Goal: Check status: Check status

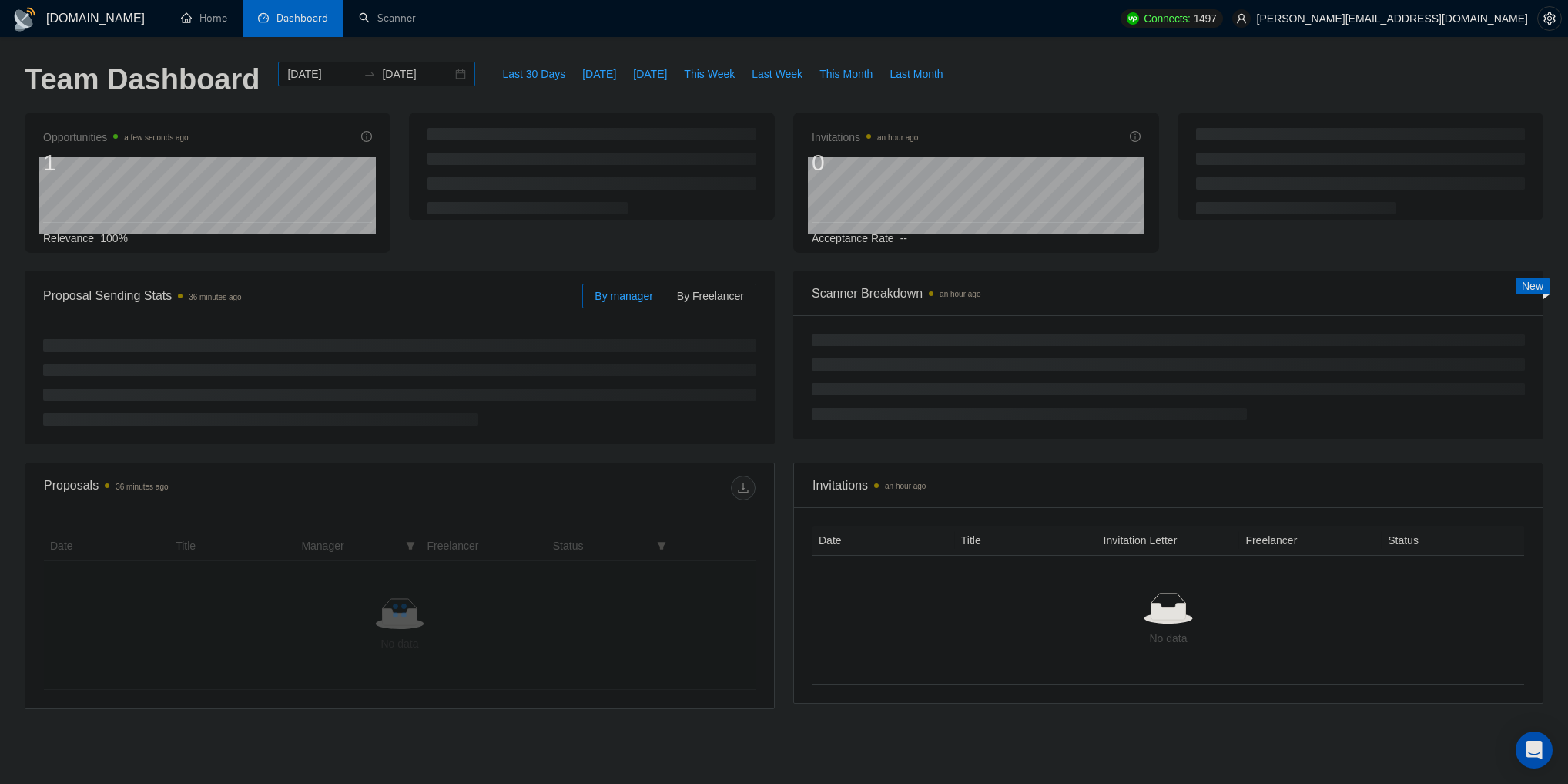
click at [447, 80] on div "[DATE] [DATE]" at bounding box center [376, 73] width 198 height 25
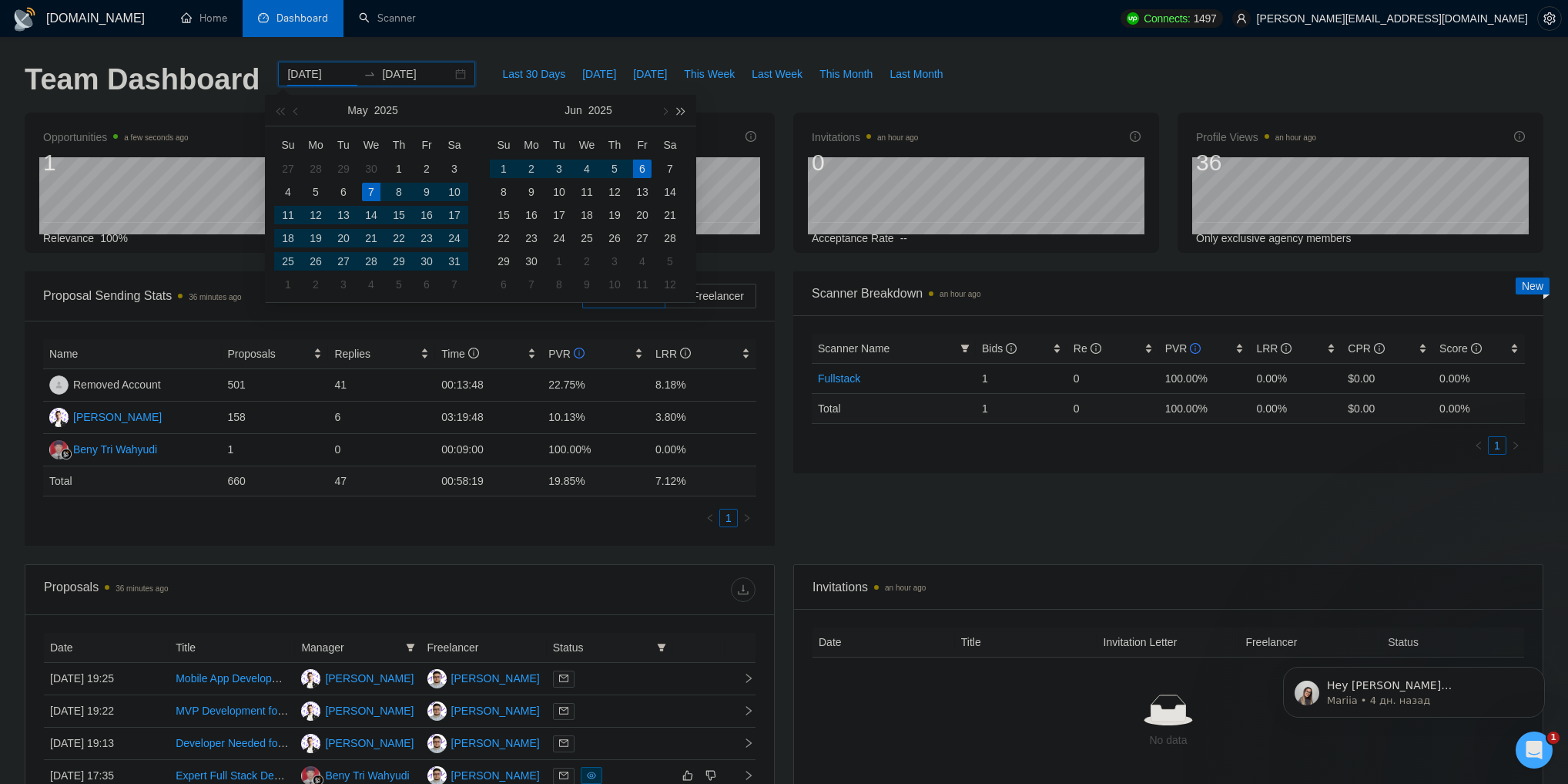
click at [678, 111] on span "button" at bounding box center [682, 110] width 7 height 7
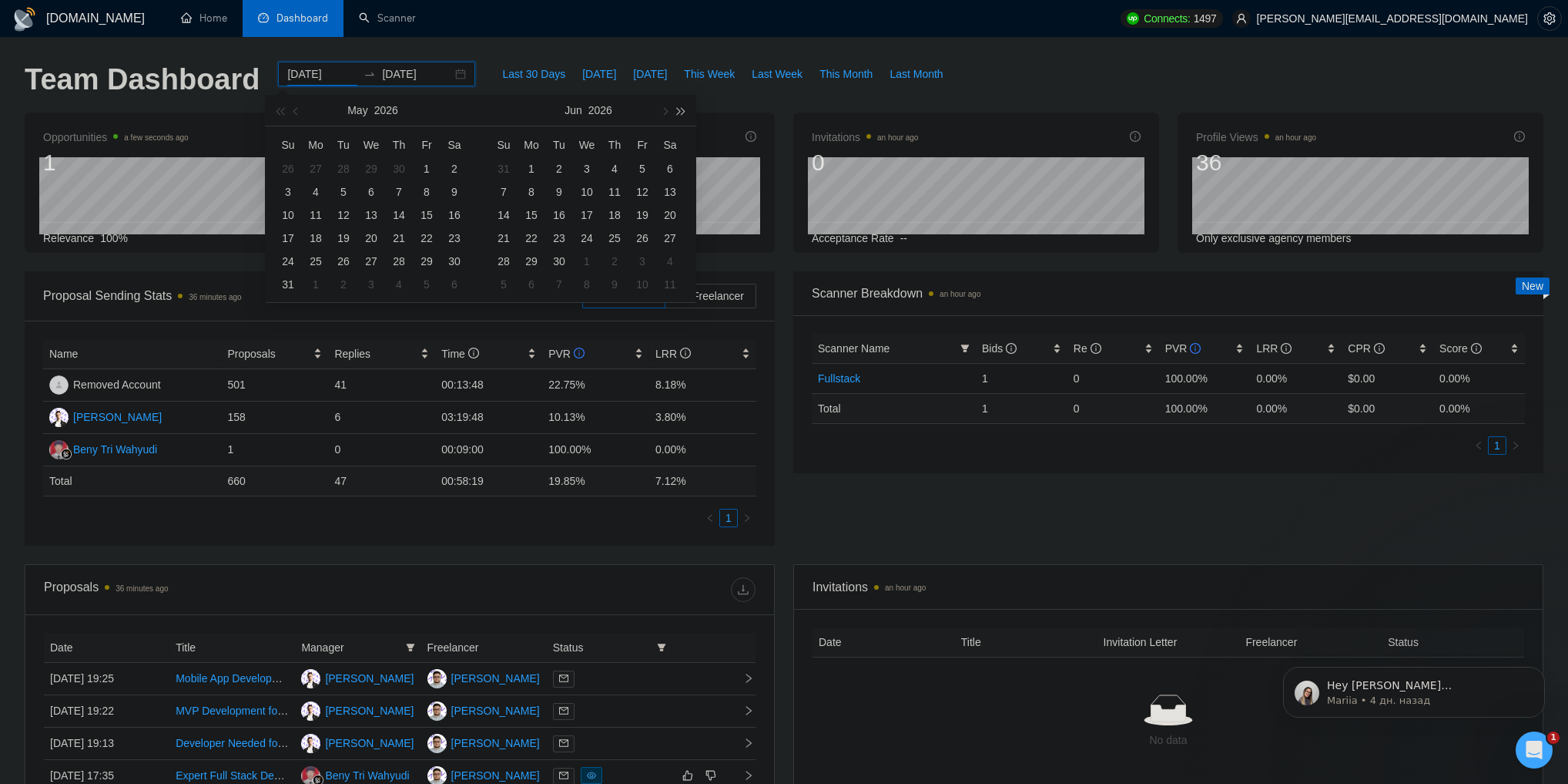
click at [678, 111] on span "button" at bounding box center [682, 110] width 7 height 7
click at [280, 111] on span "button" at bounding box center [279, 110] width 7 height 7
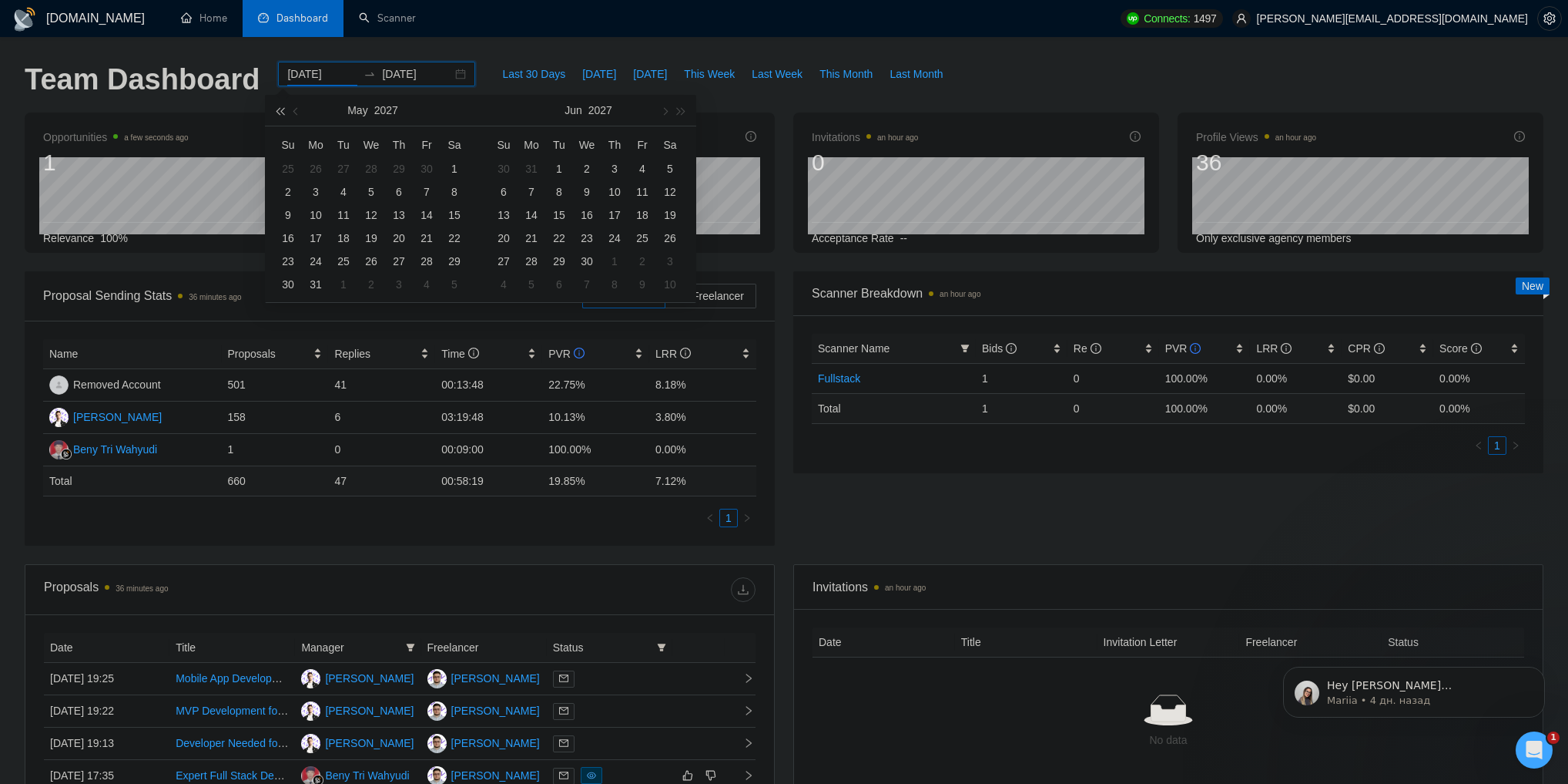
click at [280, 111] on span "button" at bounding box center [279, 110] width 7 height 7
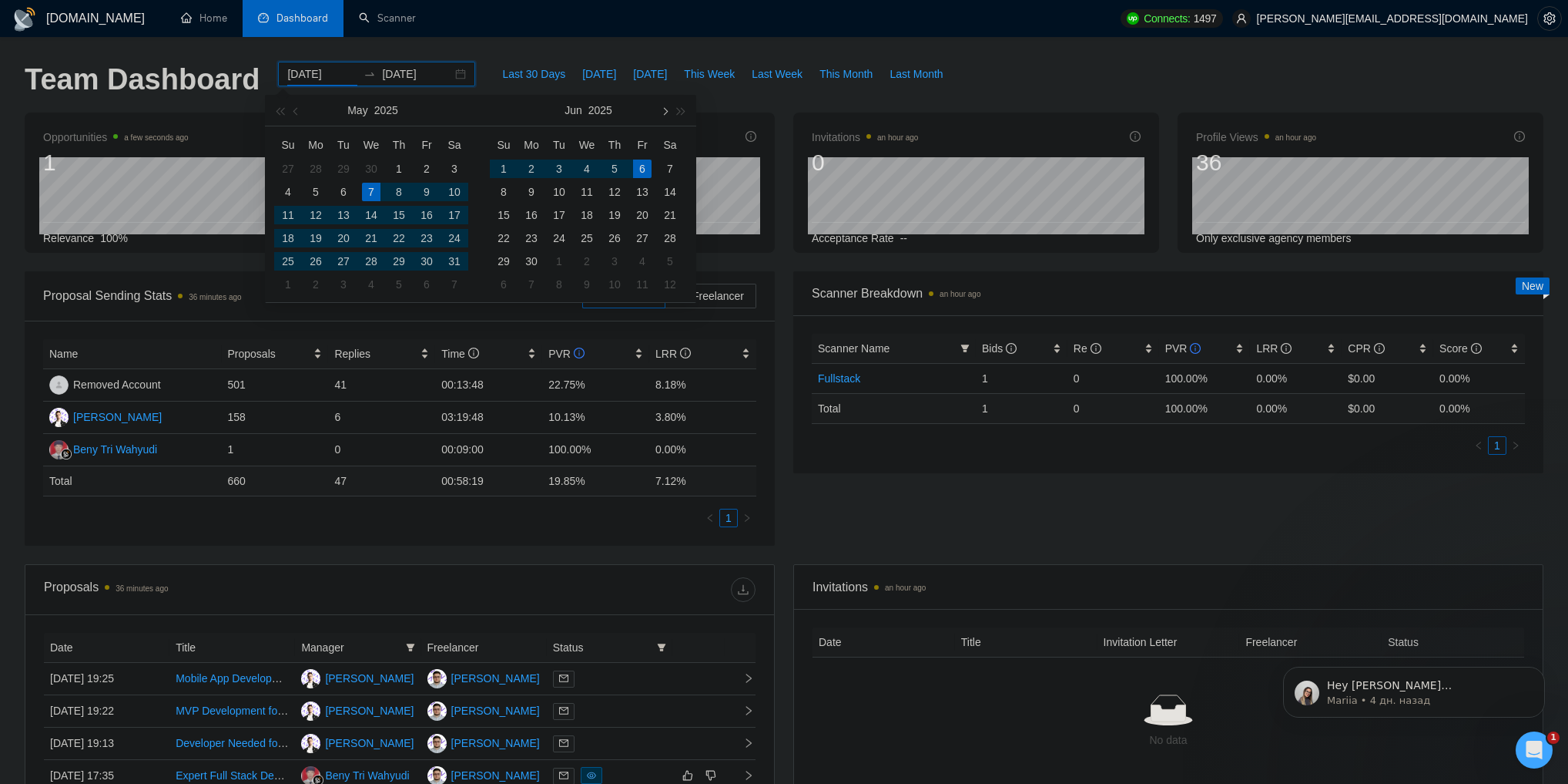
click at [669, 111] on button "button" at bounding box center [664, 109] width 17 height 31
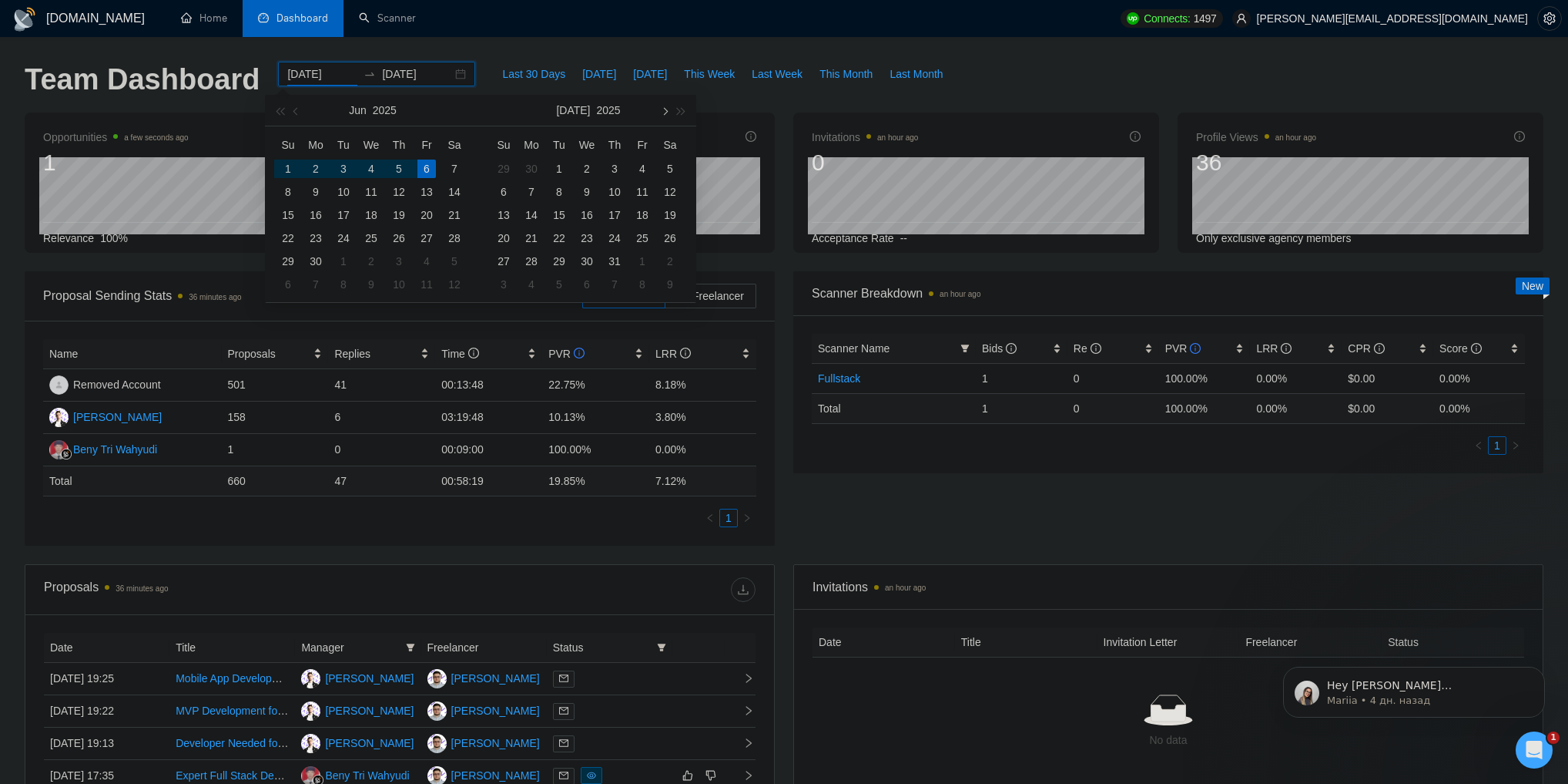
click at [669, 111] on button "button" at bounding box center [664, 109] width 17 height 31
type input "[DATE]"
click at [429, 170] on div "1" at bounding box center [427, 169] width 19 height 19
click at [669, 112] on button "button" at bounding box center [664, 109] width 17 height 31
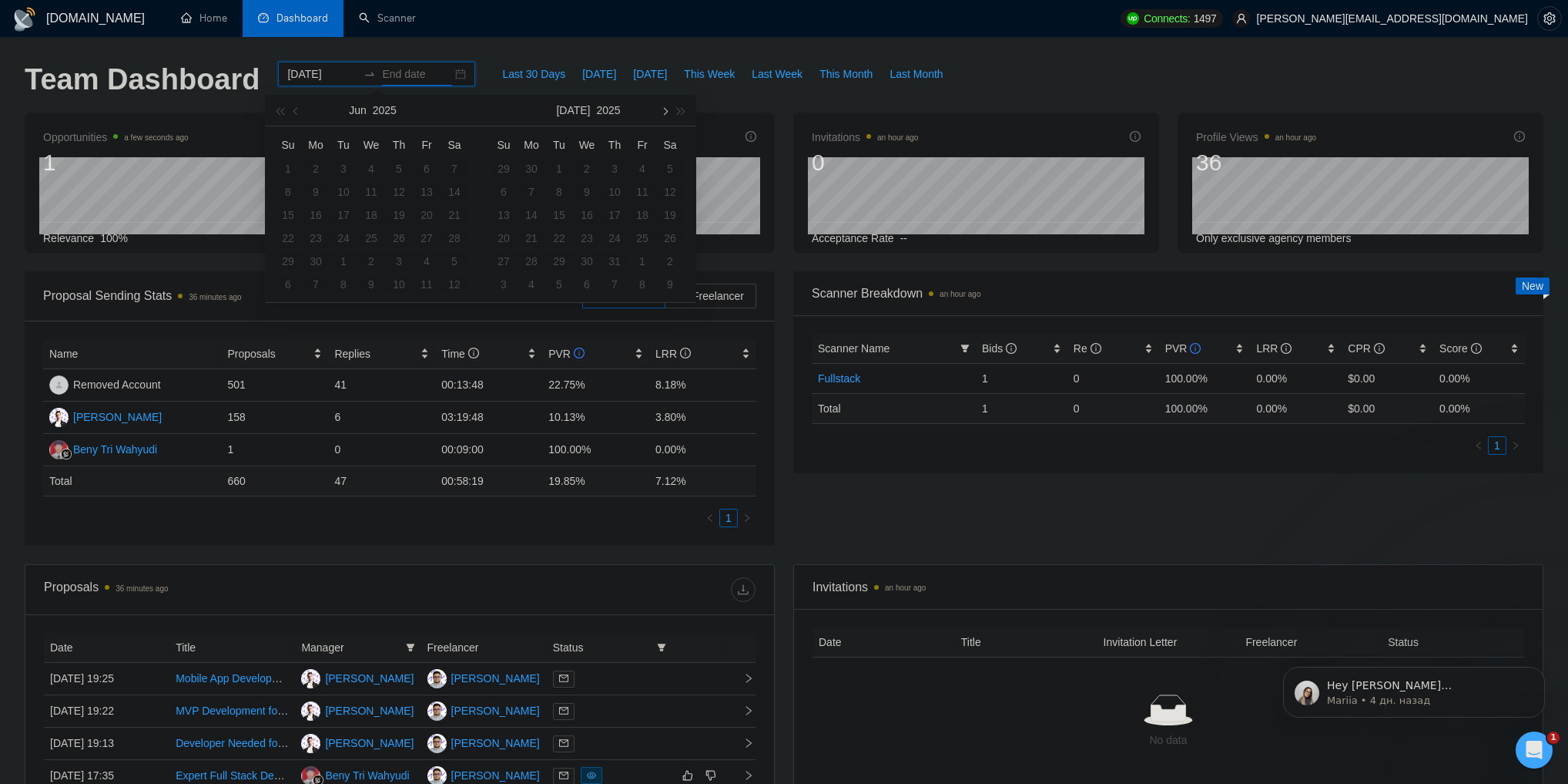
click at [669, 112] on button "button" at bounding box center [664, 109] width 17 height 31
type input "[DATE]"
click at [512, 278] on div "31" at bounding box center [504, 284] width 19 height 19
